Goal: Transaction & Acquisition: Purchase product/service

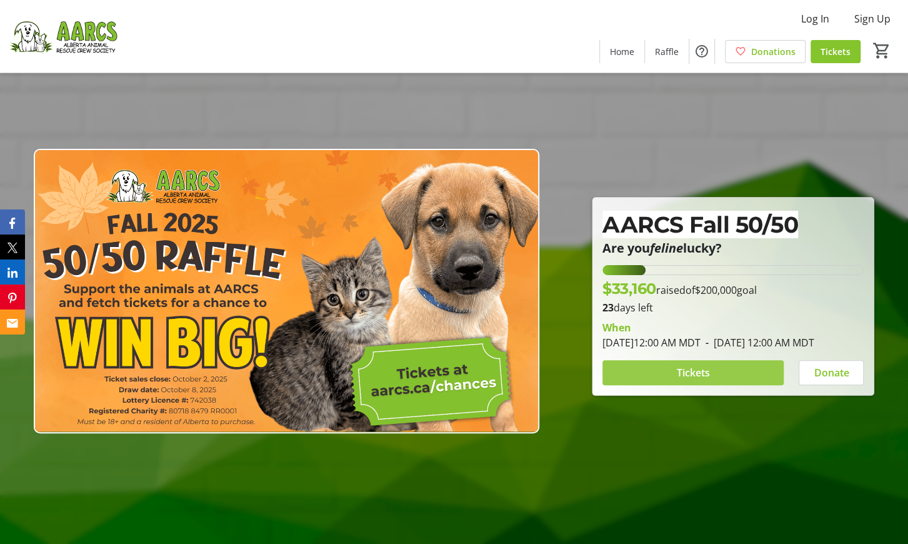
click at [690, 374] on span "Tickets" at bounding box center [693, 372] width 33 height 15
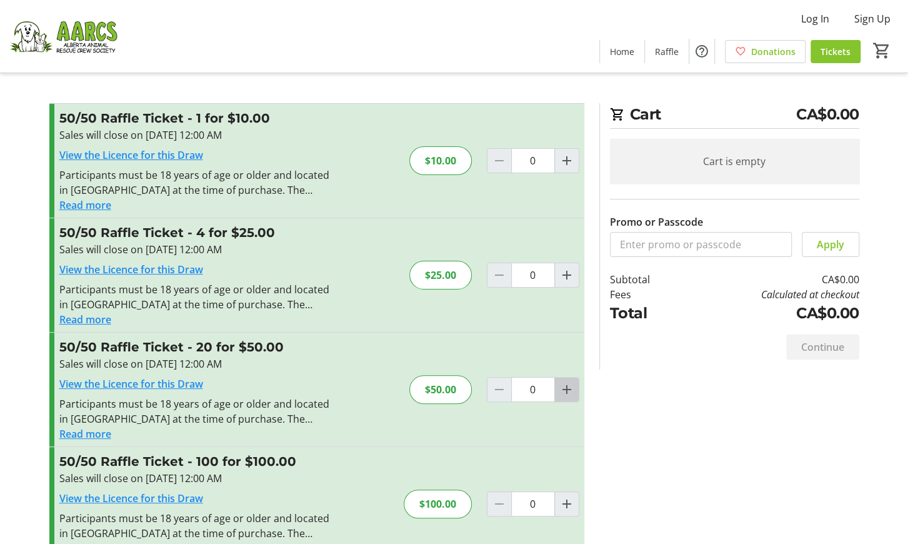
click at [565, 385] on mat-icon "Increment by one" at bounding box center [566, 389] width 15 height 15
type input "1"
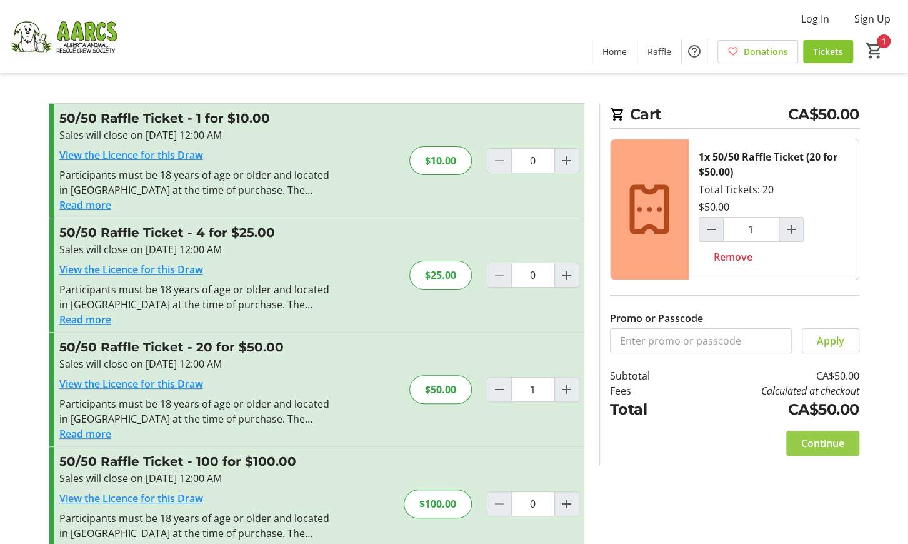
click at [807, 435] on span "Continue" at bounding box center [822, 442] width 43 height 15
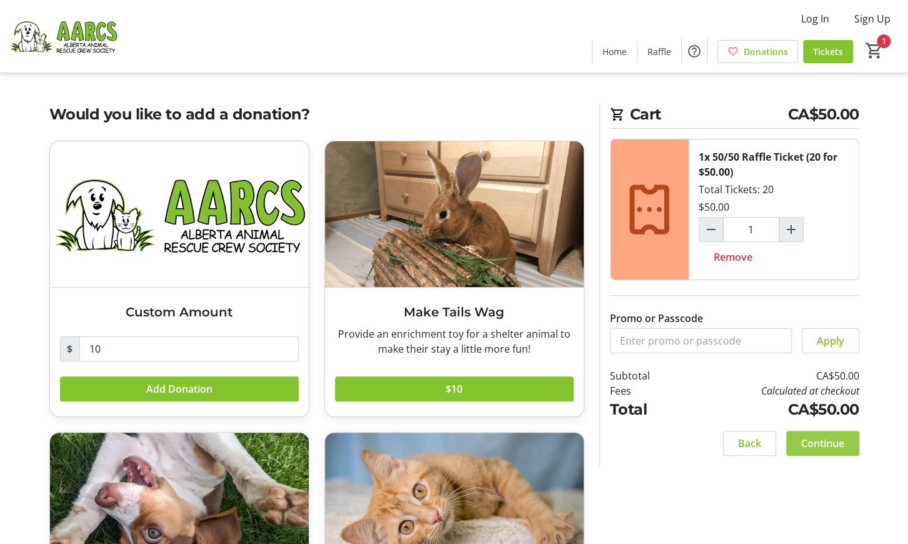
click at [815, 437] on span "Continue" at bounding box center [822, 442] width 43 height 15
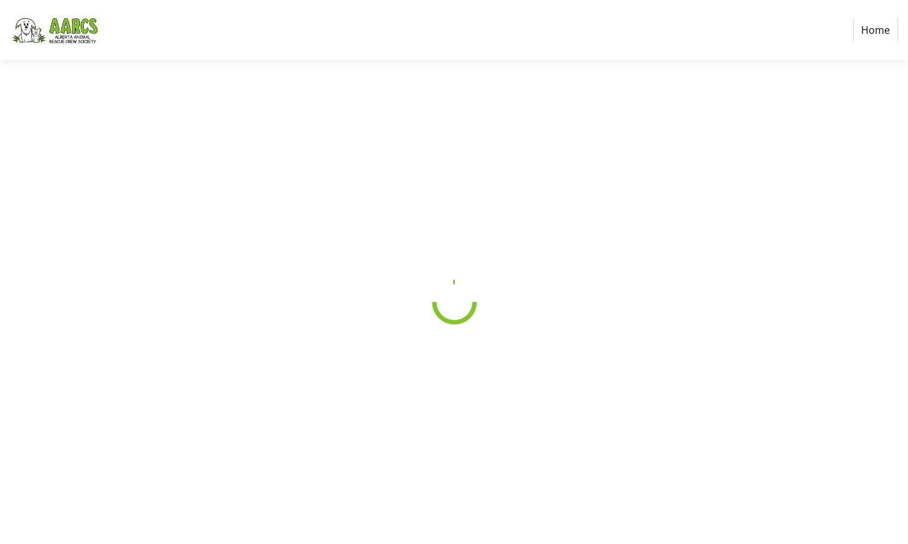
select select "CA"
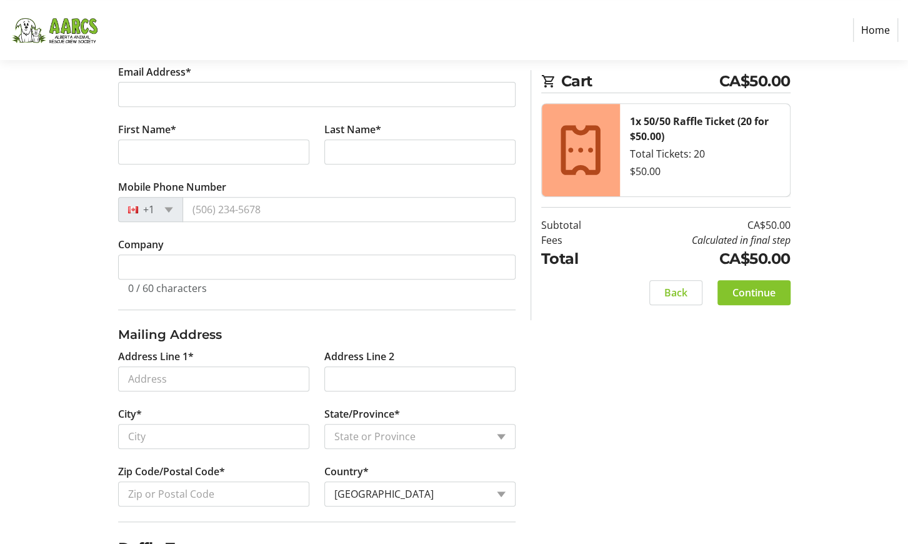
scroll to position [57, 0]
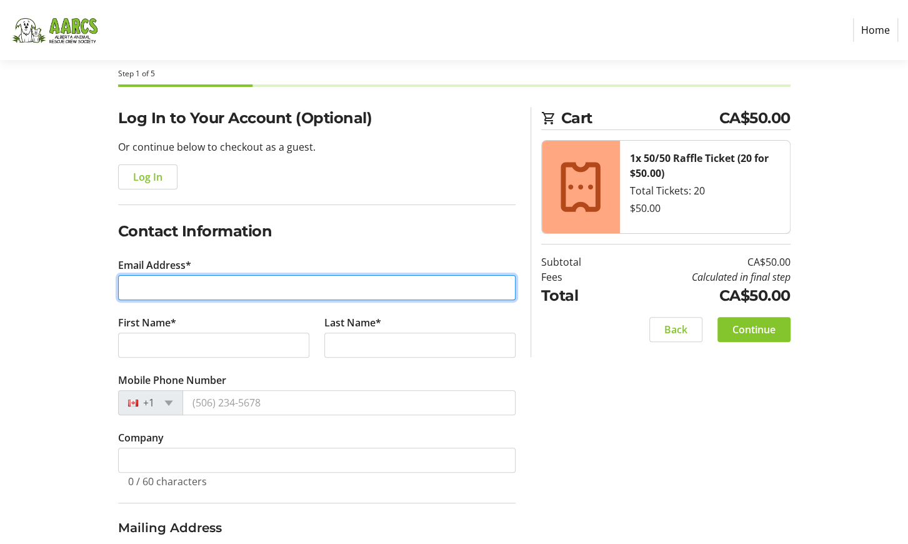
click at [193, 287] on input "Email Address*" at bounding box center [316, 287] width 397 height 25
type input "[EMAIL_ADDRESS][DOMAIN_NAME]"
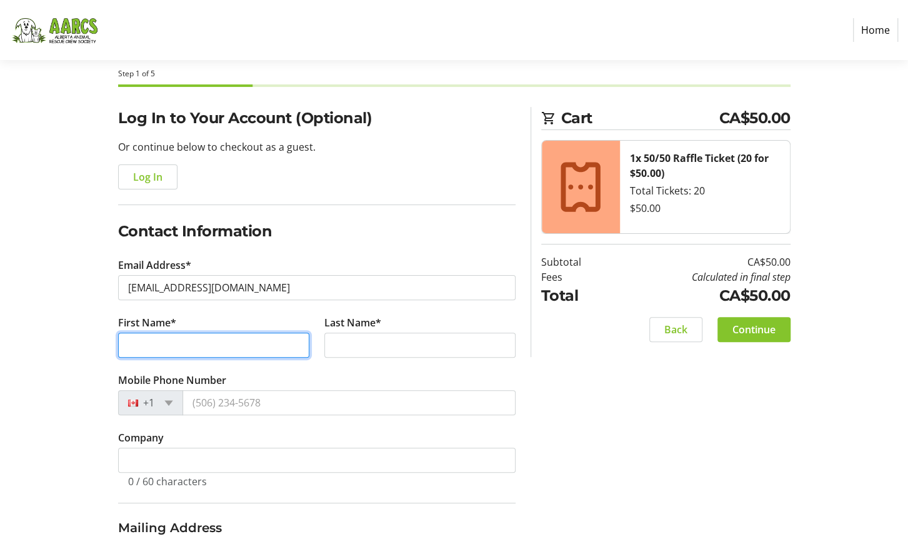
type input "[PERSON_NAME]"
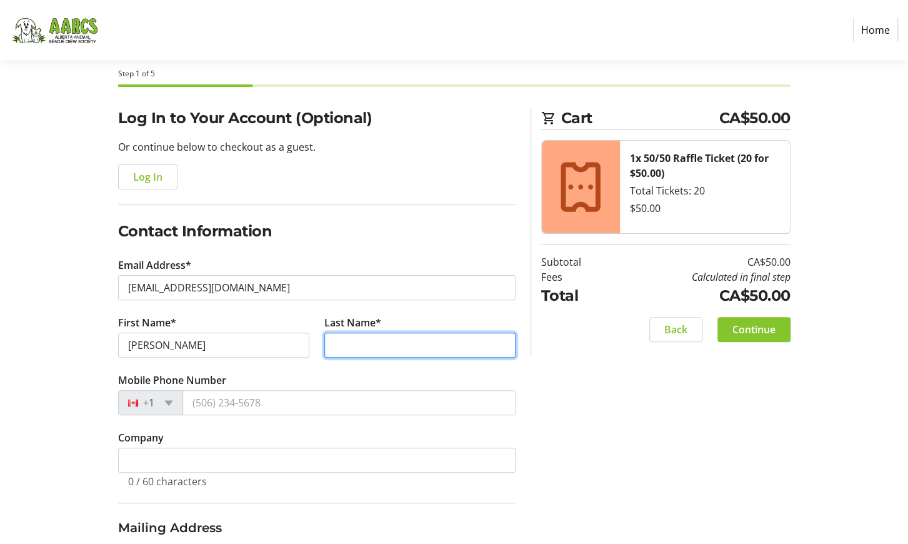
type input "[PERSON_NAME]"
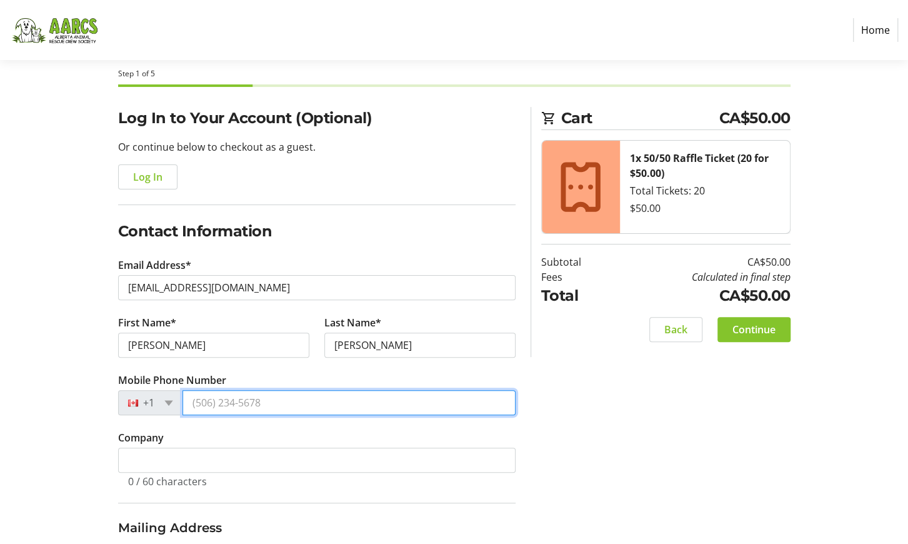
type input "[PHONE_NUMBER]"
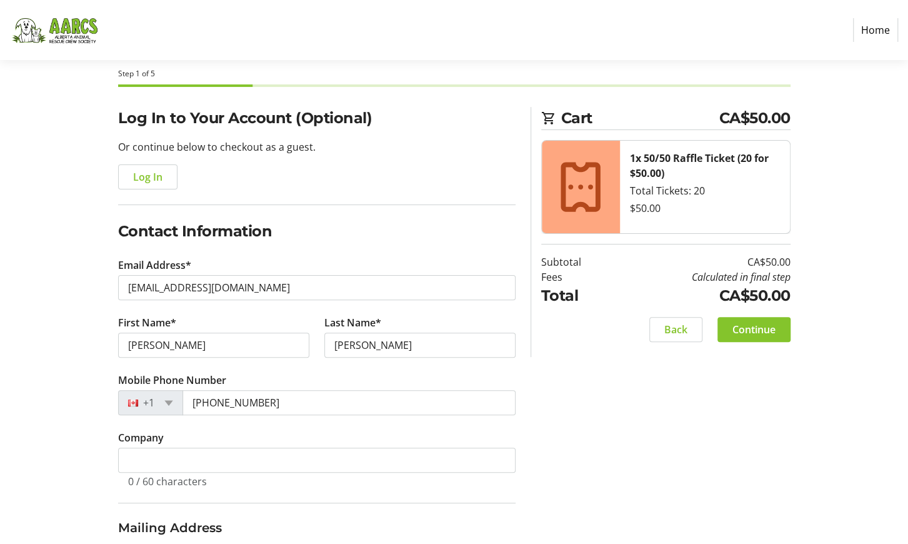
type input "[STREET_ADDRESS]"
type input "[GEOGRAPHIC_DATA]"
select select "AB"
type input "T3A 2W3"
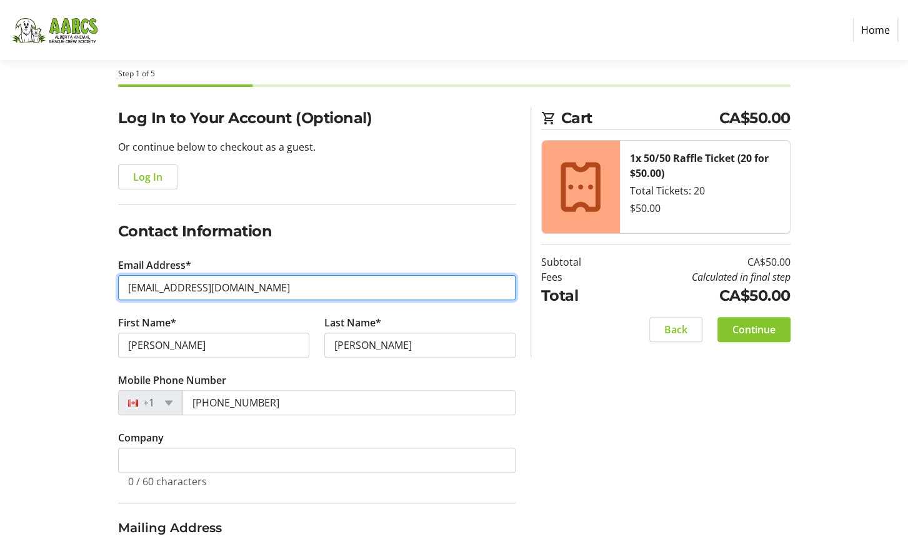
type input "[PHONE_NUMBER]"
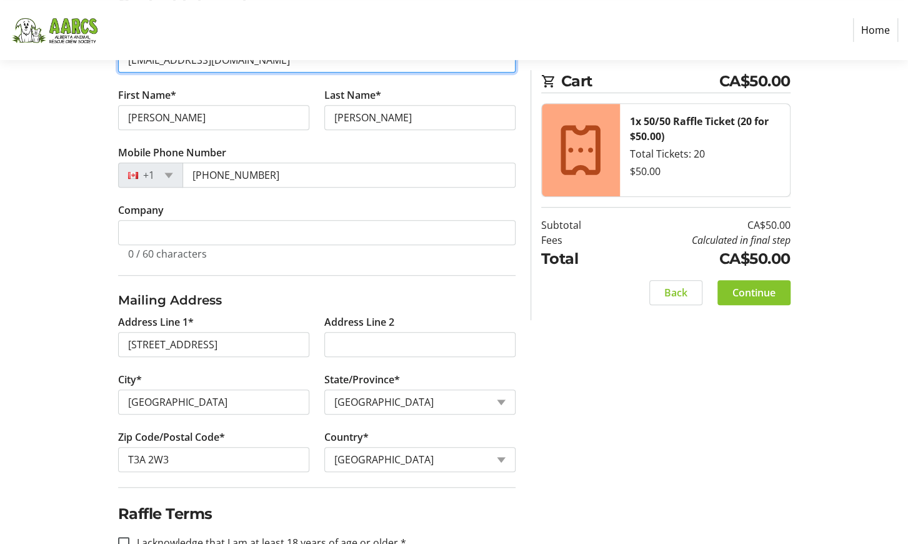
scroll to position [317, 0]
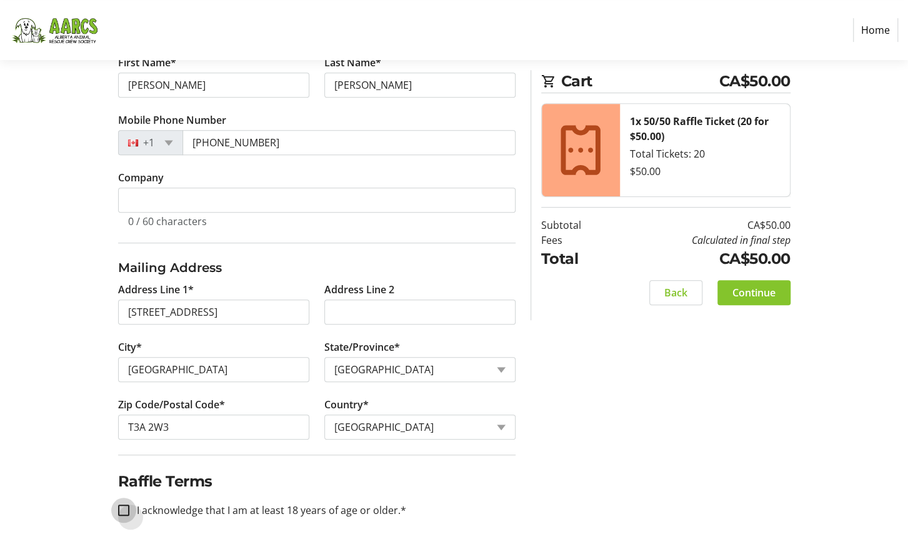
click at [126, 504] on input "I acknowledge that I am at least 18 years of age or older.*" at bounding box center [123, 509] width 11 height 11
checkbox input "true"
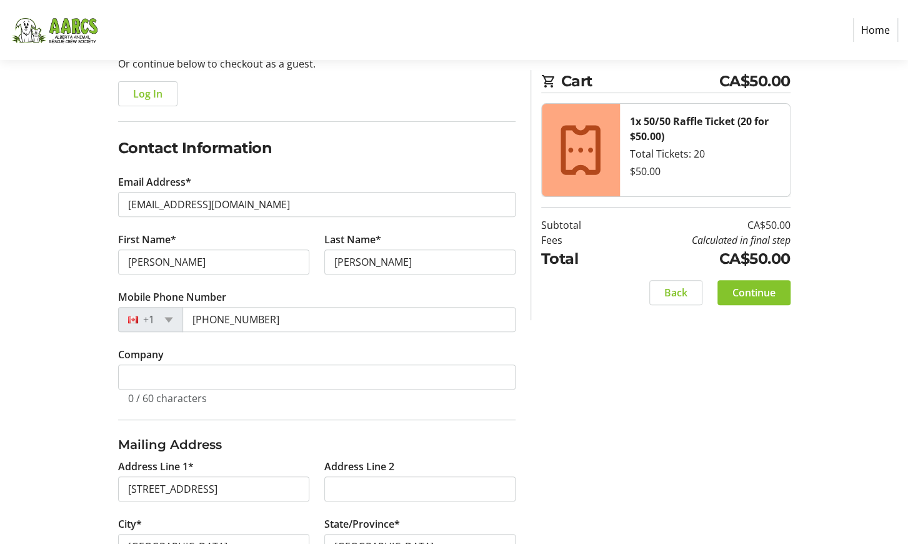
scroll to position [122, 0]
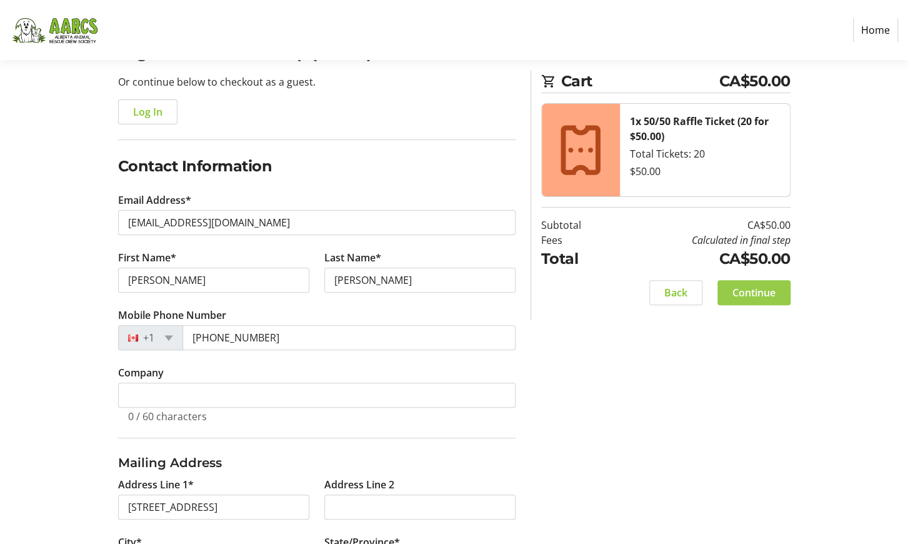
click at [748, 291] on span "Continue" at bounding box center [753, 292] width 43 height 15
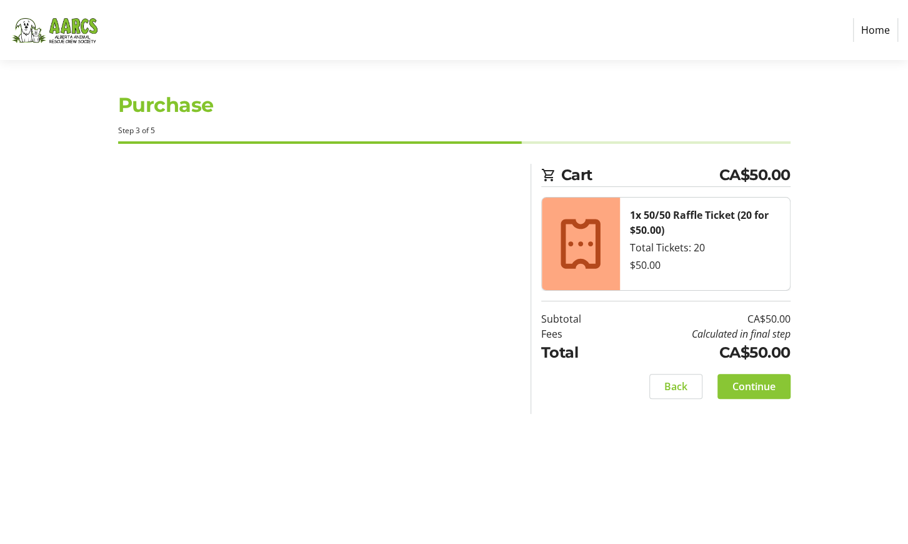
scroll to position [0, 0]
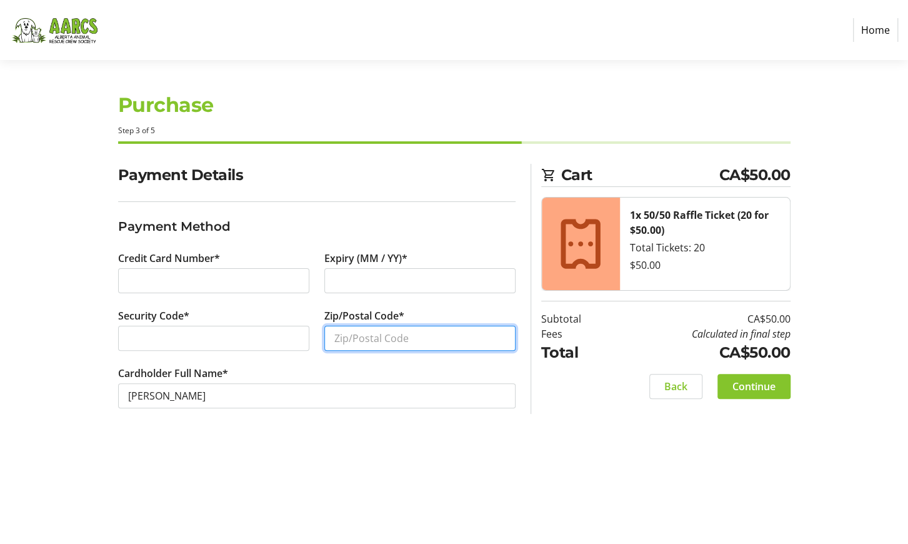
click at [367, 340] on input "Zip/Postal Code*" at bounding box center [419, 338] width 191 height 25
type input "t3a2w3"
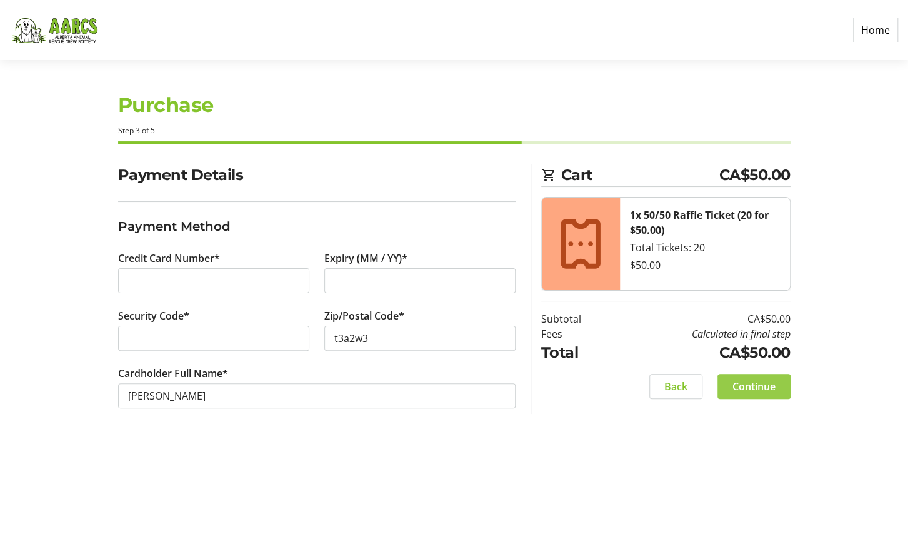
click at [750, 384] on span "Continue" at bounding box center [753, 386] width 43 height 15
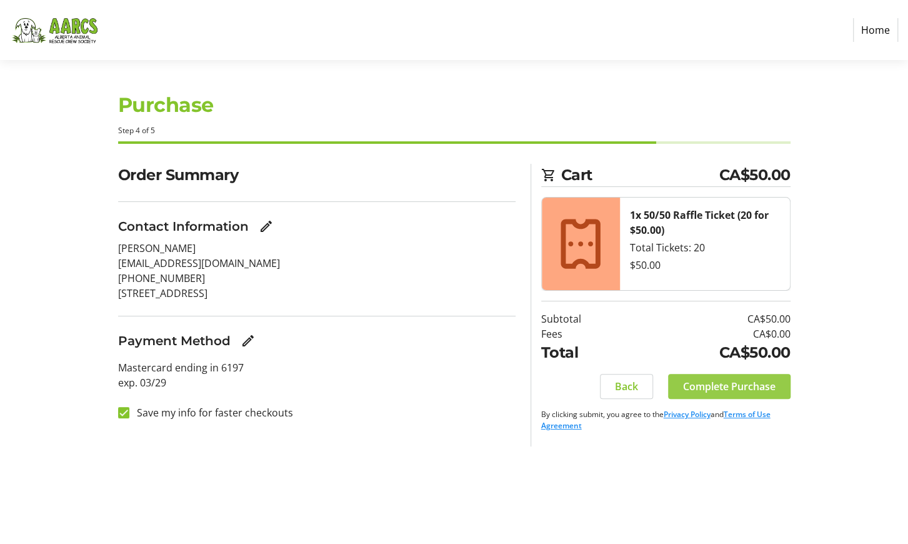
click at [742, 388] on span "Complete Purchase" at bounding box center [729, 386] width 92 height 15
